Goal: Task Accomplishment & Management: Manage account settings

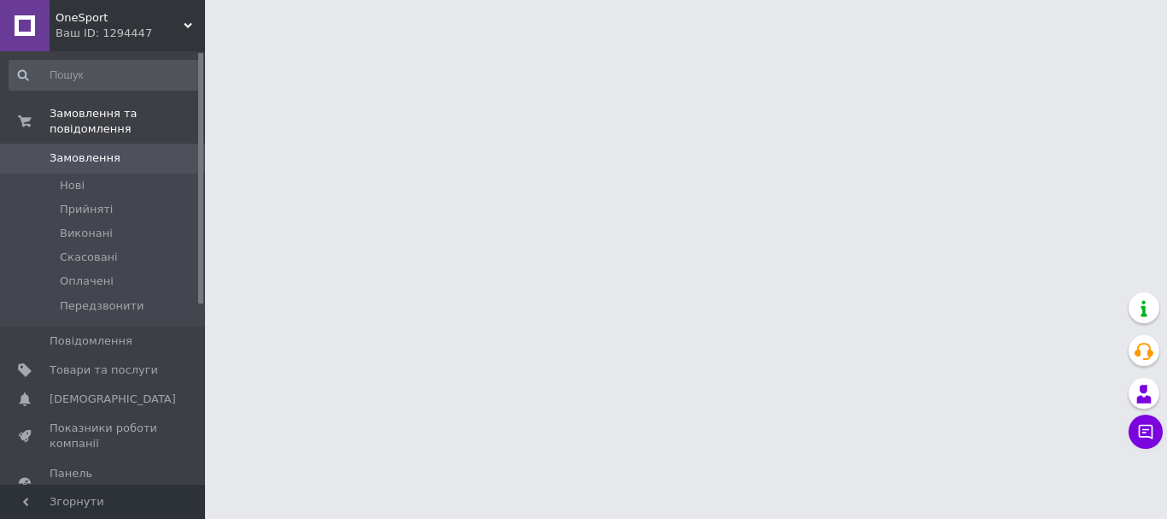
click at [131, 362] on span "Товари та послуги" at bounding box center [104, 369] width 108 height 15
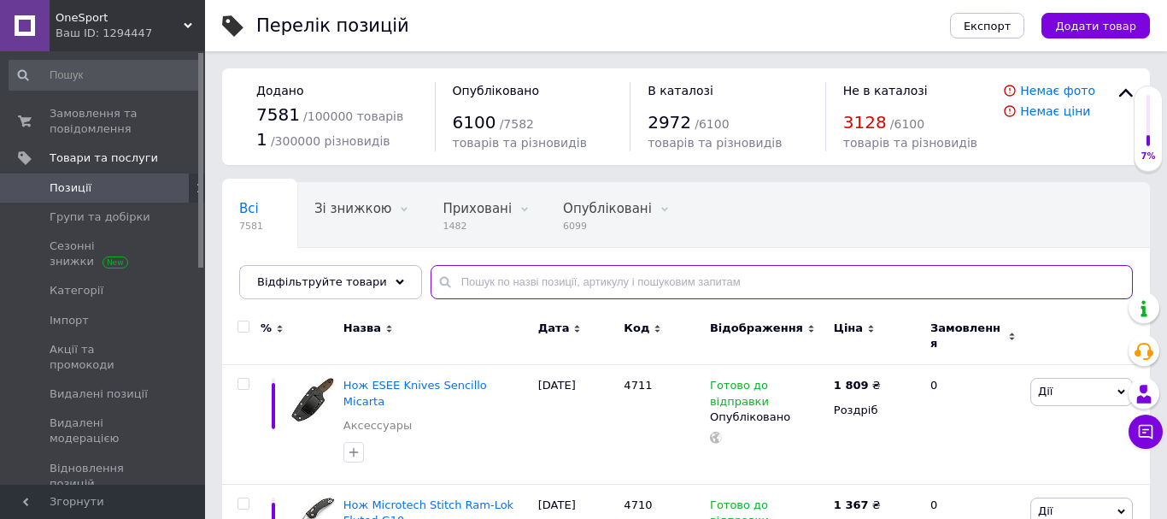
click at [578, 267] on input "text" at bounding box center [782, 282] width 702 height 34
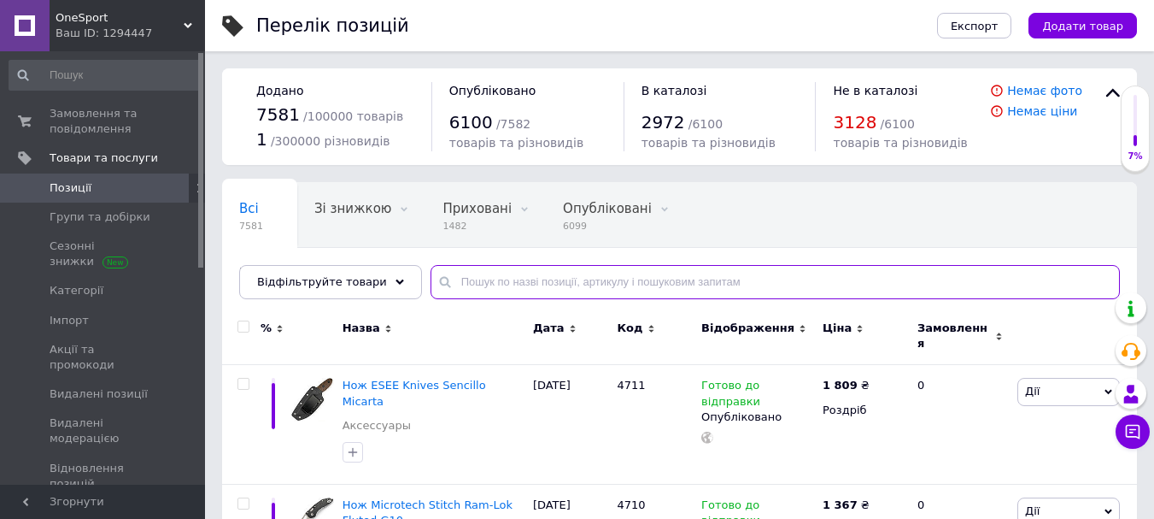
paste input "2836"
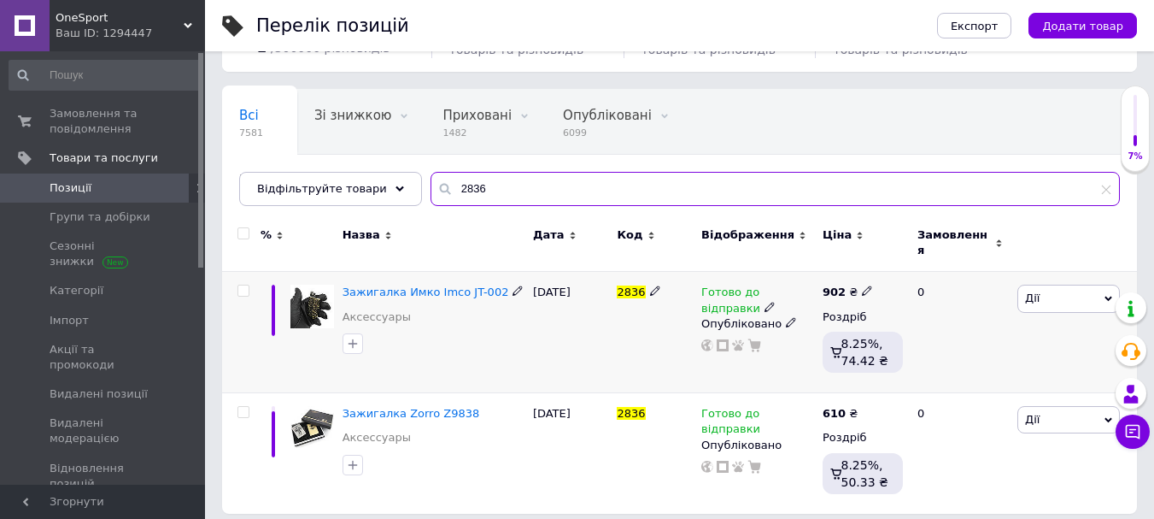
scroll to position [94, 0]
type input "2836"
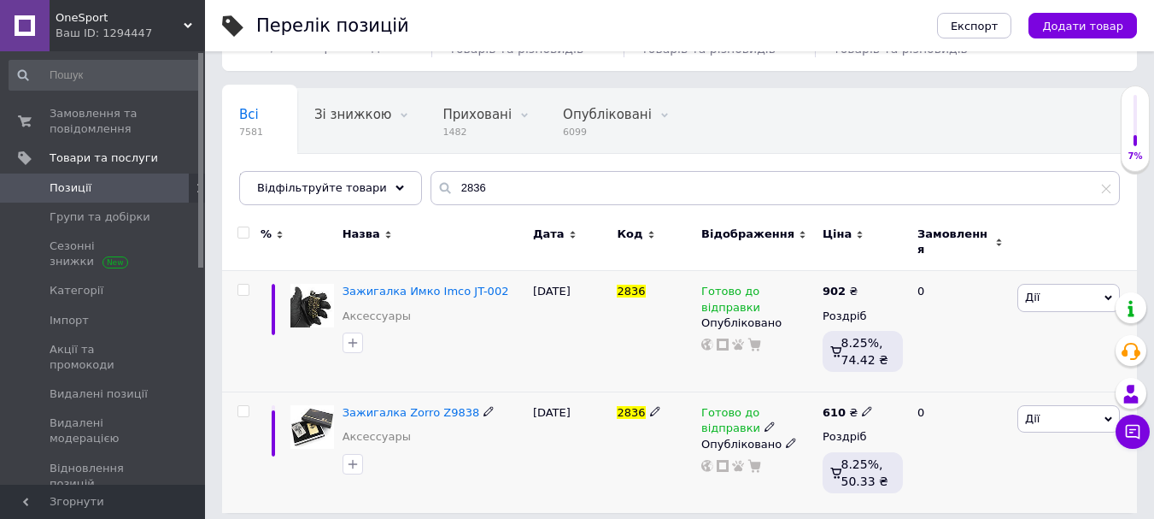
click at [765, 422] on use at bounding box center [769, 426] width 9 height 9
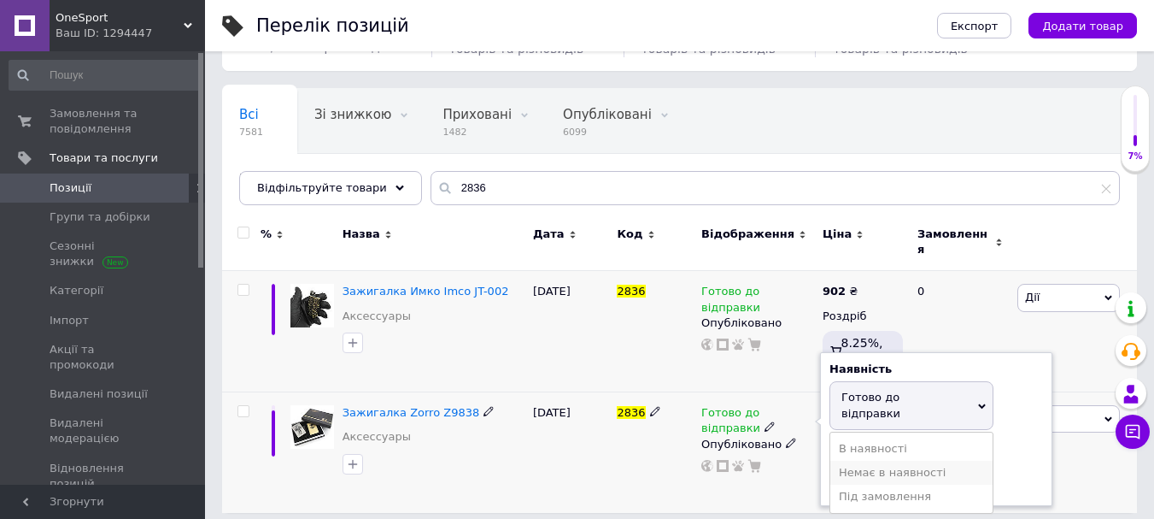
click at [857, 460] on li "Немає в наявності" at bounding box center [911, 472] width 162 height 24
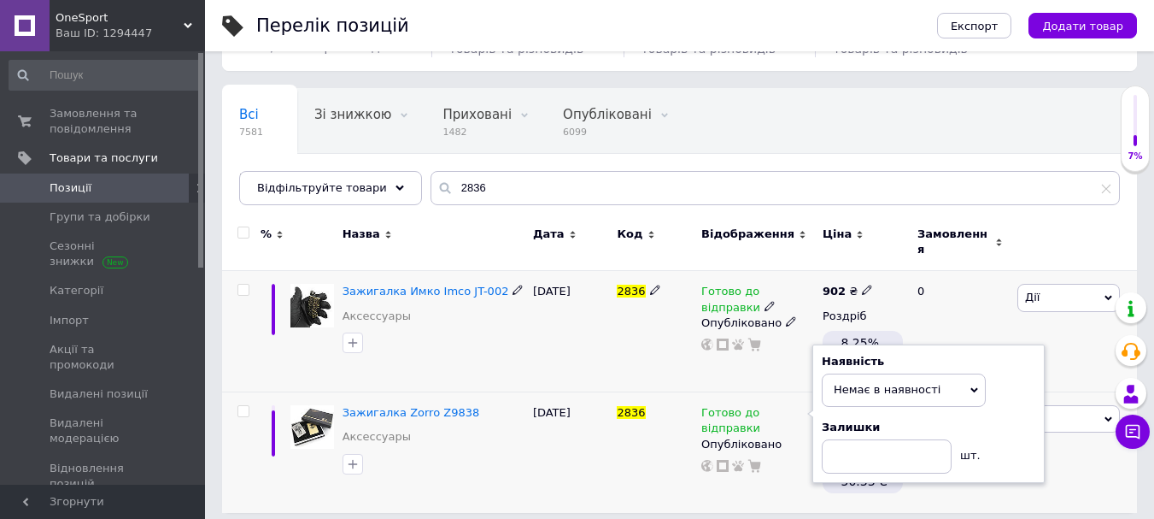
click at [678, 355] on div "2836" at bounding box center [655, 331] width 85 height 121
